Goal: Complete application form

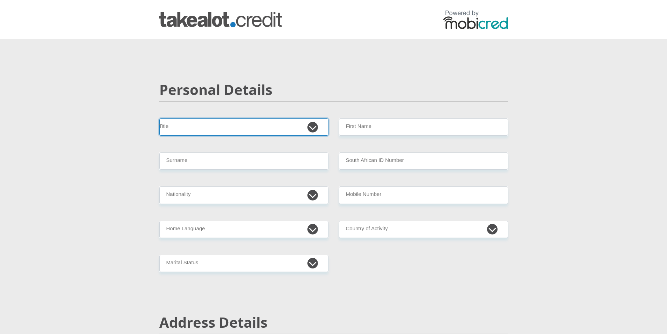
click at [274, 130] on select "Mr Ms Mrs Dr [PERSON_NAME]" at bounding box center [243, 126] width 169 height 17
select select "Ms"
click at [159, 118] on select "Mr Ms Mrs Dr [PERSON_NAME]" at bounding box center [243, 126] width 169 height 17
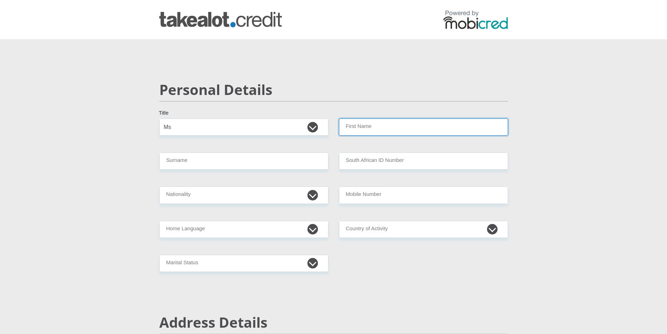
click at [373, 123] on input "First Name" at bounding box center [423, 126] width 169 height 17
type input "[PERSON_NAME]"
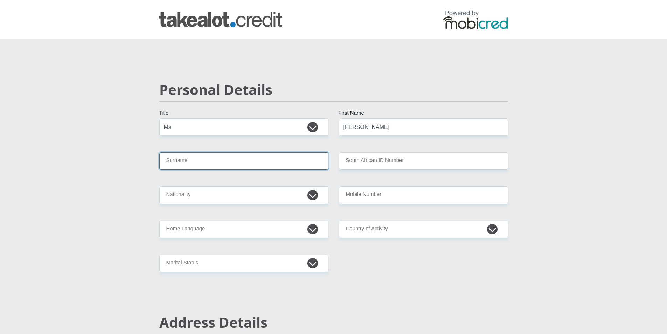
type input "Cicilie"
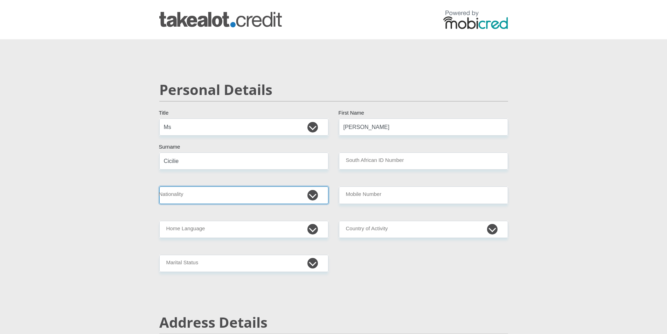
select select "ZAF"
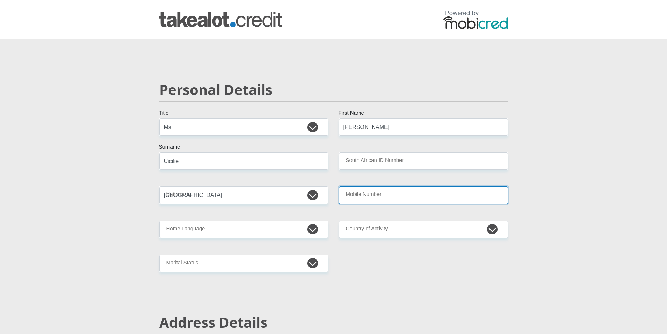
type input "0680532149"
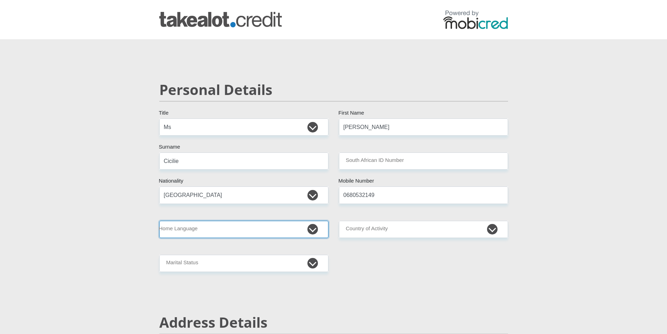
click at [280, 230] on select "Afrikaans English Sepedi South Ndebele Southern Sotho Swati Tsonga Tswana Venda…" at bounding box center [243, 229] width 169 height 17
select select "eng"
click at [159, 221] on select "Afrikaans English Sepedi South Ndebele Southern Sotho Swati Tsonga Tswana Venda…" at bounding box center [243, 229] width 169 height 17
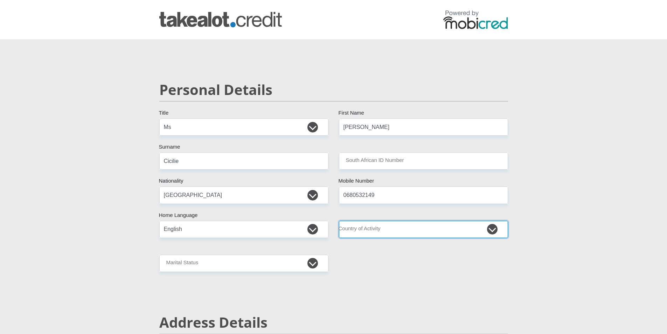
click at [443, 231] on select "[GEOGRAPHIC_DATA] [GEOGRAPHIC_DATA] [GEOGRAPHIC_DATA] [GEOGRAPHIC_DATA] [GEOGRA…" at bounding box center [423, 229] width 169 height 17
select select "ZAF"
click at [339, 221] on select "[GEOGRAPHIC_DATA] [GEOGRAPHIC_DATA] [GEOGRAPHIC_DATA] [GEOGRAPHIC_DATA] [GEOGRA…" at bounding box center [423, 229] width 169 height 17
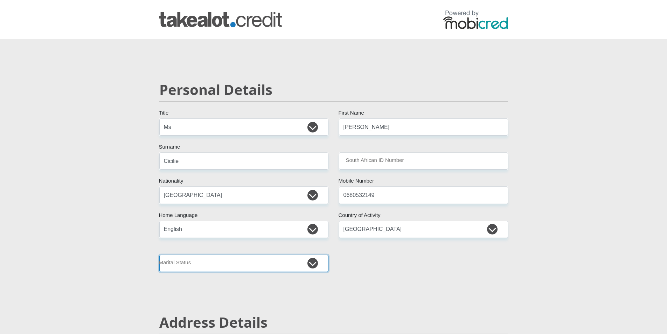
click at [291, 266] on select "Married ANC Single Divorced Widowed Married COP or Customary Law" at bounding box center [243, 262] width 169 height 17
select select "2"
click at [159, 254] on select "Married ANC Single Divorced Widowed Married COP or Customary Law" at bounding box center [243, 262] width 169 height 17
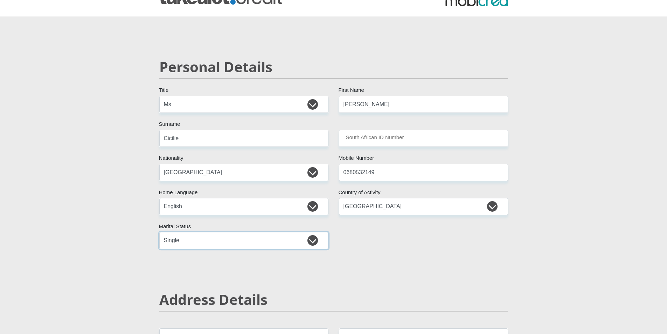
scroll to position [140, 0]
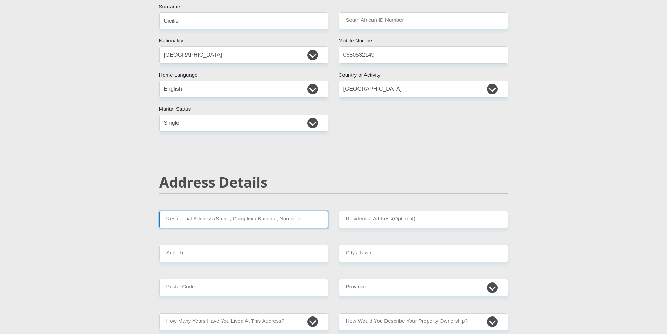
click at [266, 217] on input "Residential Address (Street, Complex / Building, Number)" at bounding box center [243, 219] width 169 height 17
type input "[STREET_ADDRESS][PERSON_NAME]"
type input "[US_STATE]"
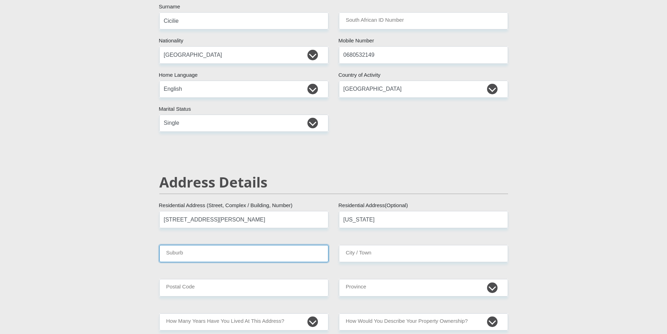
type input "[US_STATE]"
type input "7490"
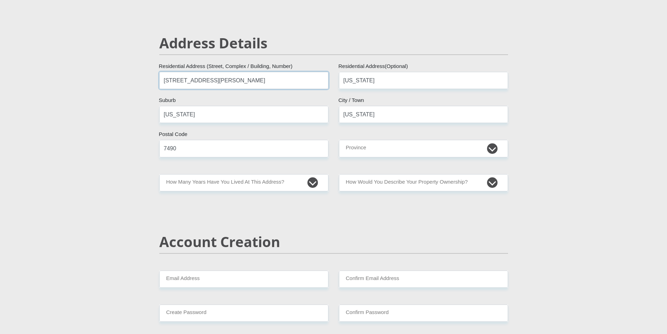
scroll to position [280, 0]
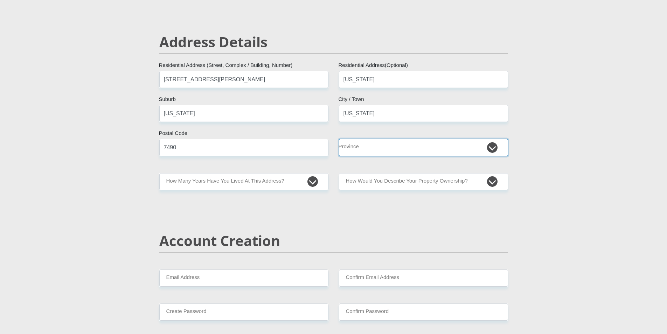
click at [417, 149] on select "Eastern Cape Free State [GEOGRAPHIC_DATA] [GEOGRAPHIC_DATA][DATE] [GEOGRAPHIC_D…" at bounding box center [423, 147] width 169 height 17
select select "Western Cape"
click at [339, 139] on select "Eastern Cape Free State [GEOGRAPHIC_DATA] [GEOGRAPHIC_DATA][DATE] [GEOGRAPHIC_D…" at bounding box center [423, 147] width 169 height 17
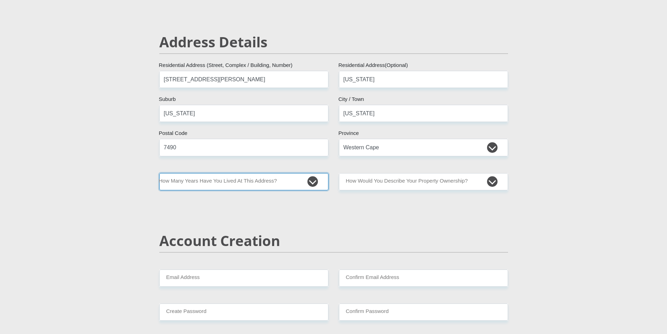
click at [255, 186] on select "less than 1 year 1-3 years 3-5 years 5+ years" at bounding box center [243, 181] width 169 height 17
select select "2"
click at [159, 173] on select "less than 1 year 1-3 years 3-5 years 5+ years" at bounding box center [243, 181] width 169 height 17
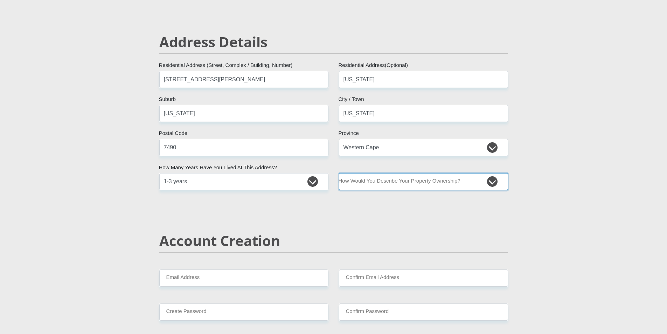
click at [401, 182] on select "Owned Rented Family Owned Company Dwelling" at bounding box center [423, 181] width 169 height 17
select select "Rented"
click at [339, 173] on select "Owned Rented Family Owned Company Dwelling" at bounding box center [423, 181] width 169 height 17
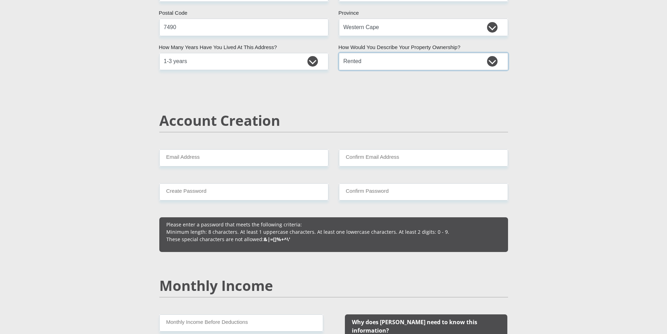
scroll to position [420, 0]
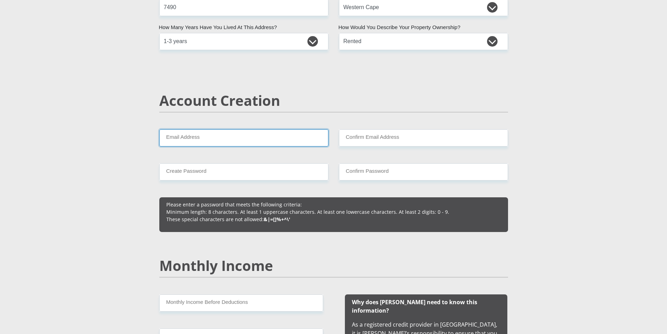
click at [300, 140] on input "Email Address" at bounding box center [243, 137] width 169 height 17
type input "[EMAIL_ADDRESS][DOMAIN_NAME]"
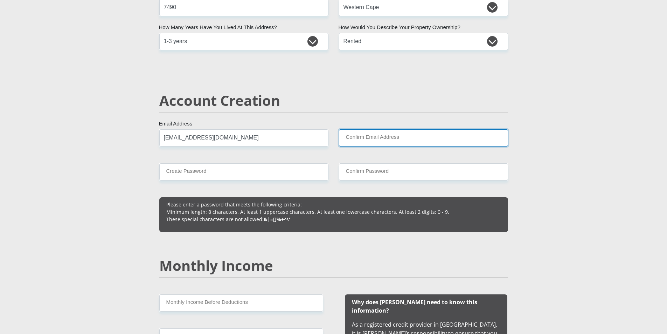
type input "[EMAIL_ADDRESS][DOMAIN_NAME]"
type input "0680532149"
type input "[PERSON_NAME]"
type input "Cicilie"
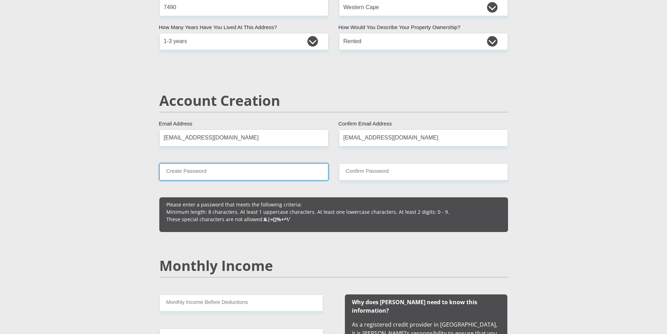
click at [280, 165] on input "Create Password" at bounding box center [243, 171] width 169 height 17
type input "M@tthew1623"
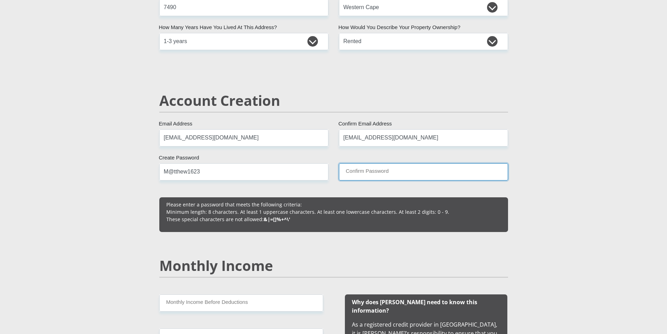
click at [375, 173] on input "Confirm Password" at bounding box center [423, 171] width 169 height 17
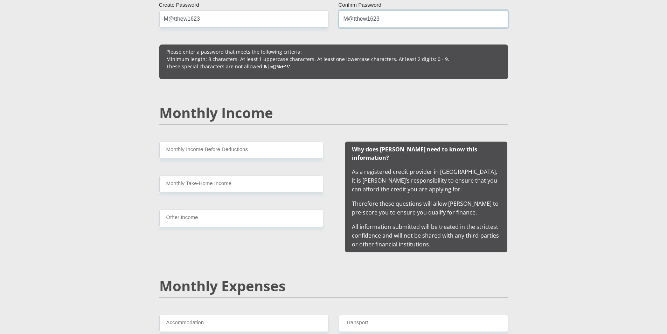
scroll to position [595, 0]
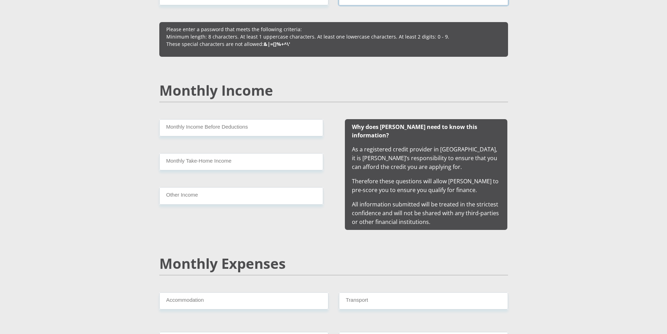
type input "M@tthew1623"
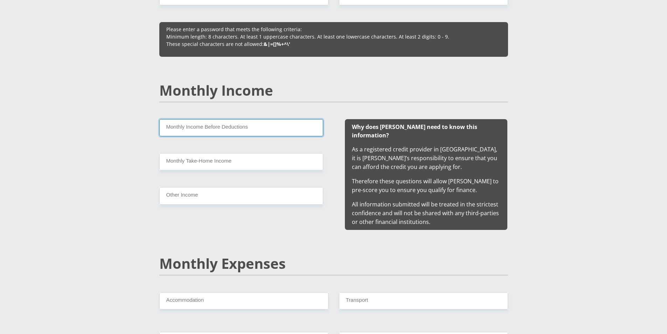
click at [252, 131] on input "Monthly Income Before Deductions" at bounding box center [241, 127] width 164 height 17
type input "15961"
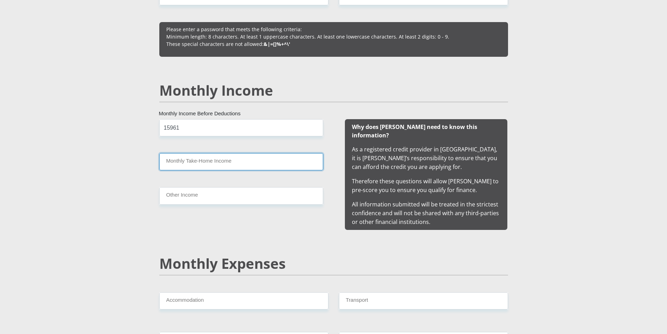
click at [209, 160] on input "Monthly Take-Home Income" at bounding box center [241, 161] width 164 height 17
click at [189, 164] on input "Monthly Take-Home Income" at bounding box center [241, 161] width 164 height 17
type input "13690"
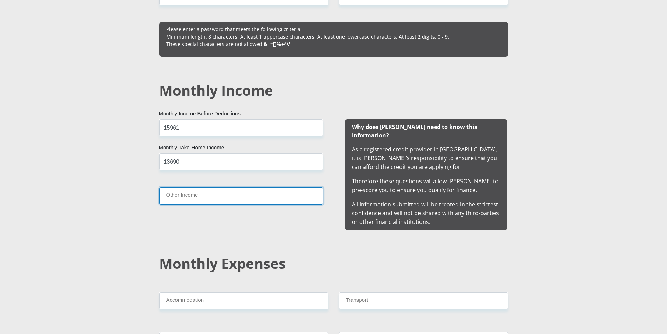
click at [236, 196] on input "Other Income" at bounding box center [241, 195] width 164 height 17
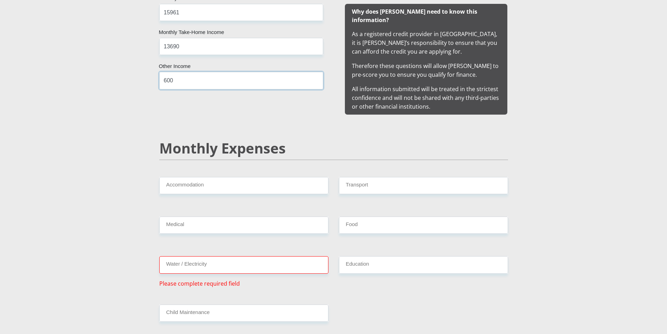
scroll to position [735, 0]
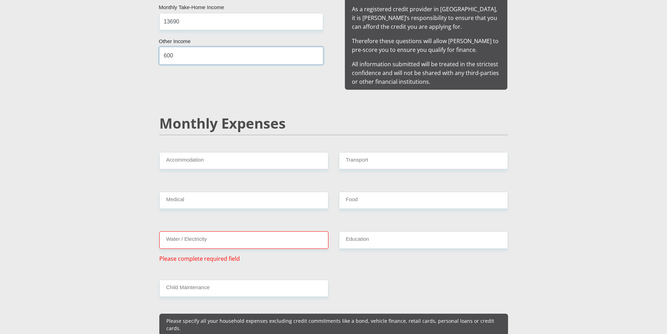
type input "600"
click at [211, 152] on input "Accommodation" at bounding box center [243, 160] width 169 height 17
type input "3200"
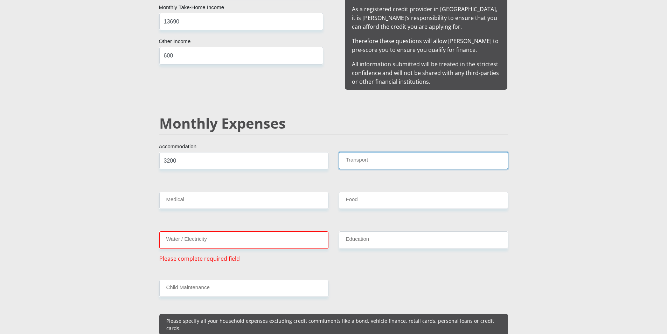
click at [363, 152] on input "Transport" at bounding box center [423, 160] width 169 height 17
type input "800"
click at [276, 231] on input "Water / Electricity" at bounding box center [243, 239] width 169 height 17
click at [251, 237] on input "Water / Electricity" at bounding box center [243, 239] width 169 height 17
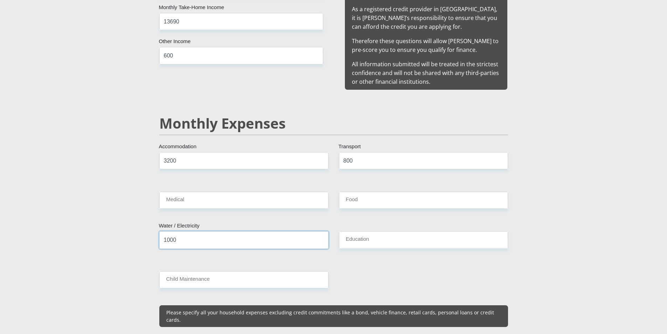
type input "1000"
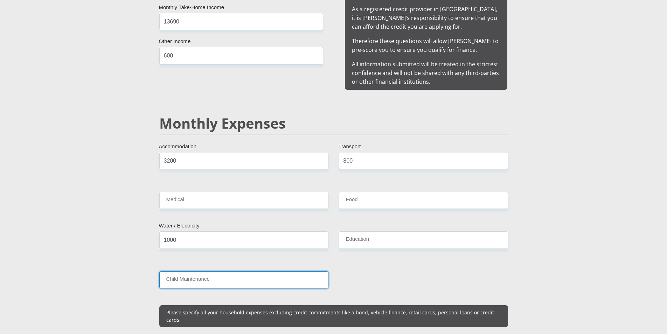
click at [296, 273] on input "Child Maintenance" at bounding box center [243, 279] width 169 height 17
type input "0"
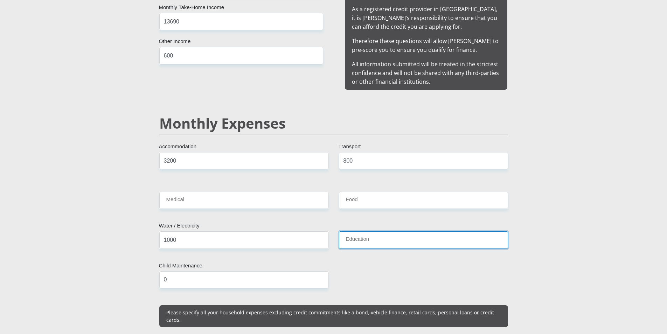
click at [375, 236] on input "Education" at bounding box center [423, 239] width 169 height 17
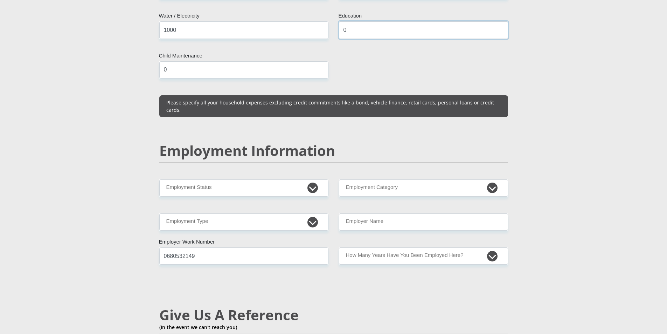
scroll to position [945, 0]
type input "0"
click at [232, 179] on select "Permanent/Full-time Part-time/Casual [DEMOGRAPHIC_DATA] Worker Self-Employed Ho…" at bounding box center [243, 187] width 169 height 17
select select "1"
click at [159, 179] on select "Permanent/Full-time Part-time/Casual [DEMOGRAPHIC_DATA] Worker Self-Employed Ho…" at bounding box center [243, 187] width 169 height 17
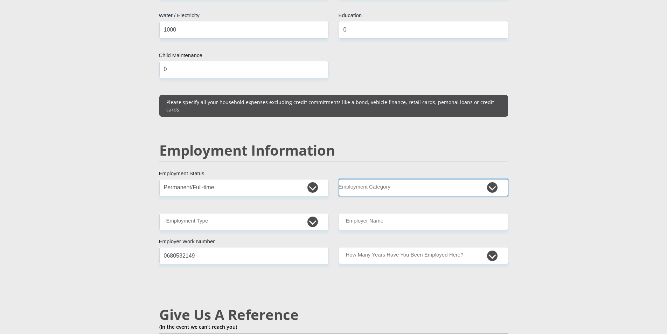
click at [382, 179] on select "AGRICULTURE ALCOHOL & TOBACCO CONSTRUCTION MATERIALS METALLURGY EQUIPMENT FOR R…" at bounding box center [423, 187] width 169 height 17
select select "28"
click at [339, 179] on select "AGRICULTURE ALCOHOL & TOBACCO CONSTRUCTION MATERIALS METALLURGY EQUIPMENT FOR R…" at bounding box center [423, 187] width 169 height 17
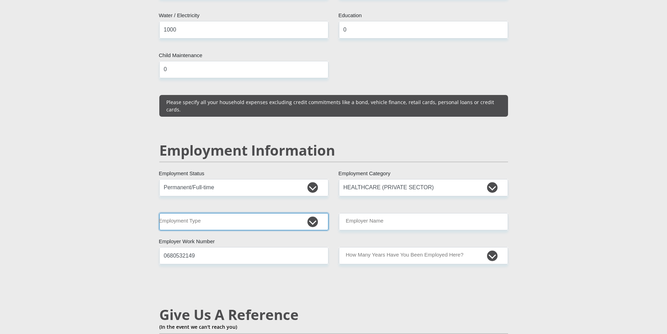
click at [290, 213] on select "College/Lecturer Craft Seller Creative Driver Executive Farmer Forces - Non Com…" at bounding box center [243, 221] width 169 height 17
select select "Office Staff/Clerk"
click at [159, 213] on select "College/Lecturer Craft Seller Creative Driver Executive Farmer Forces - Non Com…" at bounding box center [243, 221] width 169 height 17
click at [426, 213] on input "Employer Name" at bounding box center [423, 221] width 169 height 17
type input "UniversityofStellenbosch"
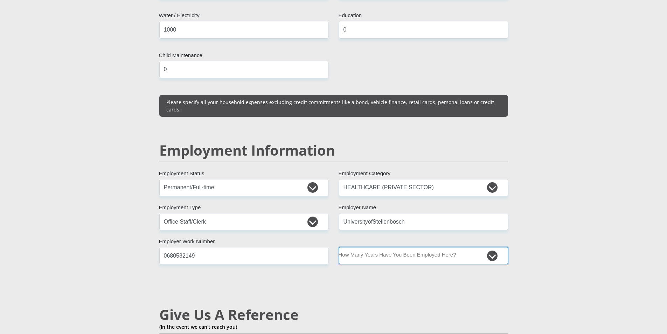
click at [457, 247] on select "less than 1 year 1-3 years 3-5 years 5+ years" at bounding box center [423, 255] width 169 height 17
select select "60"
click at [339, 247] on select "less than 1 year 1-3 years 3-5 years 5+ years" at bounding box center [423, 255] width 169 height 17
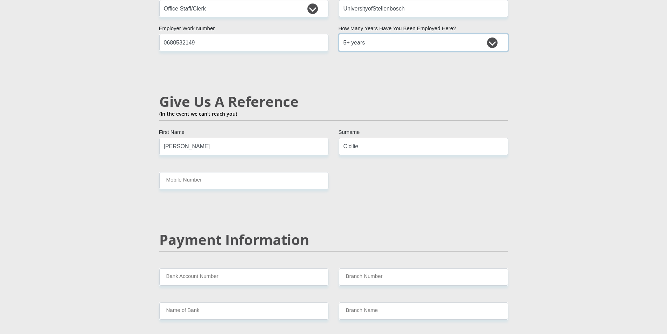
scroll to position [1190, 0]
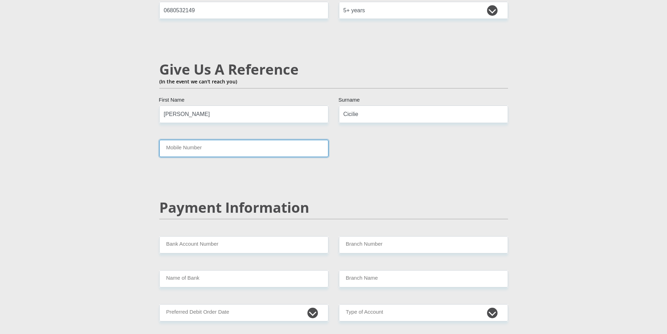
click at [263, 140] on input "Mobile Number" at bounding box center [243, 148] width 169 height 17
type input "0680532149"
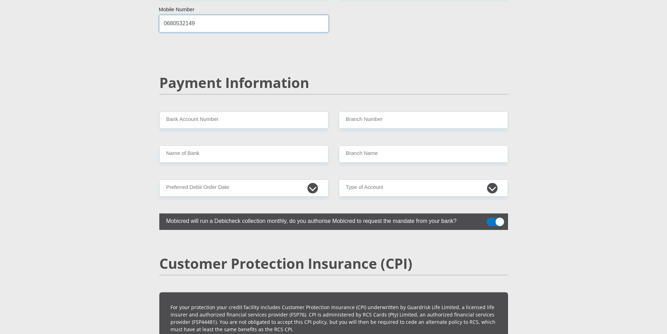
scroll to position [1330, 0]
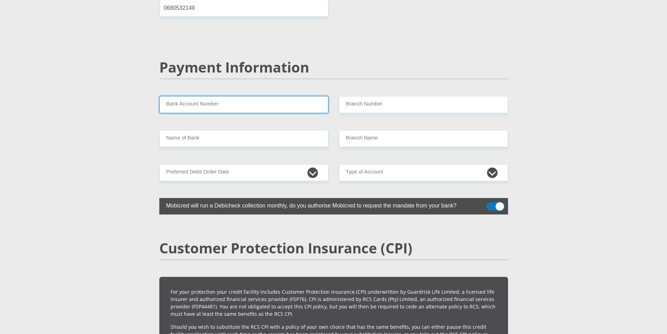
click at [254, 96] on input "Bank Account Number" at bounding box center [243, 104] width 169 height 17
click at [381, 96] on input "Branch Number" at bounding box center [423, 104] width 169 height 17
click at [276, 96] on input "Bank Account Number" at bounding box center [243, 104] width 169 height 17
